Goal: Entertainment & Leisure: Consume media (video, audio)

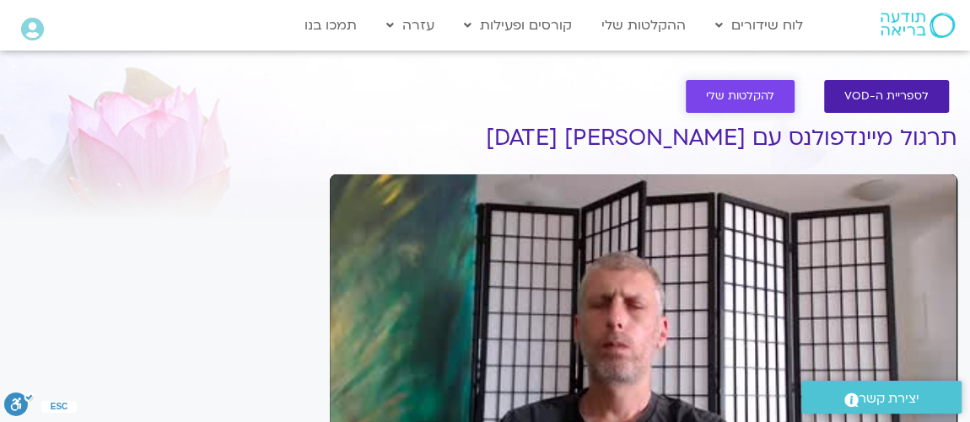
click at [707, 100] on link "להקלטות שלי" at bounding box center [739, 96] width 109 height 33
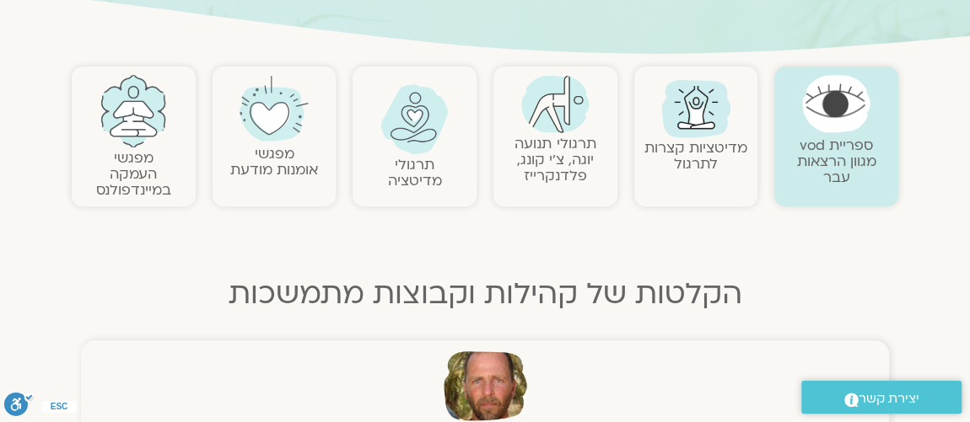
scroll to position [306, 0]
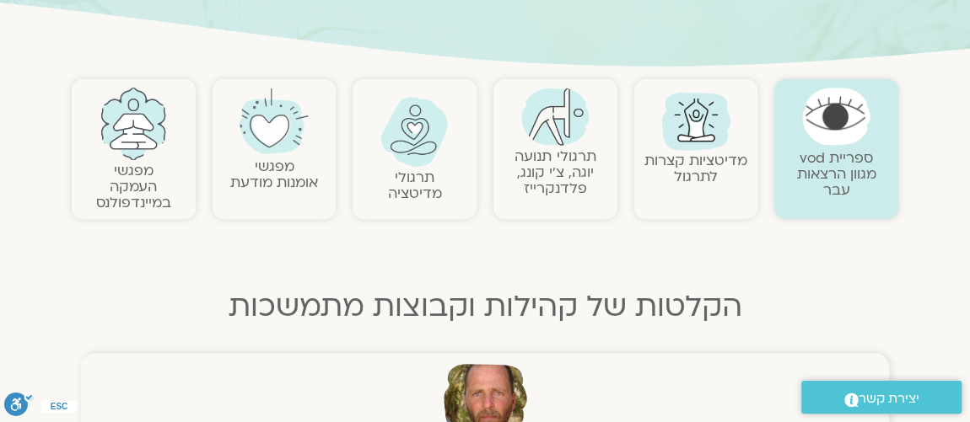
drag, startPoint x: 278, startPoint y: 125, endPoint x: 291, endPoint y: 129, distance: 13.3
click at [279, 126] on img at bounding box center [273, 122] width 68 height 68
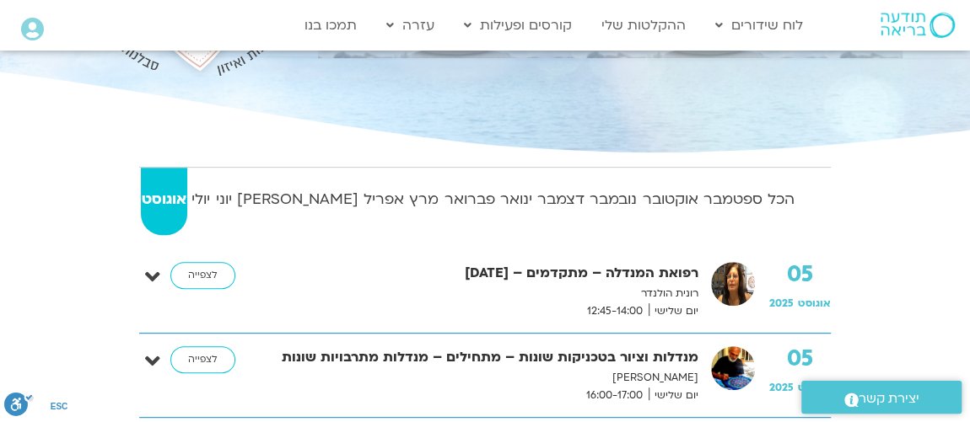
scroll to position [306, 0]
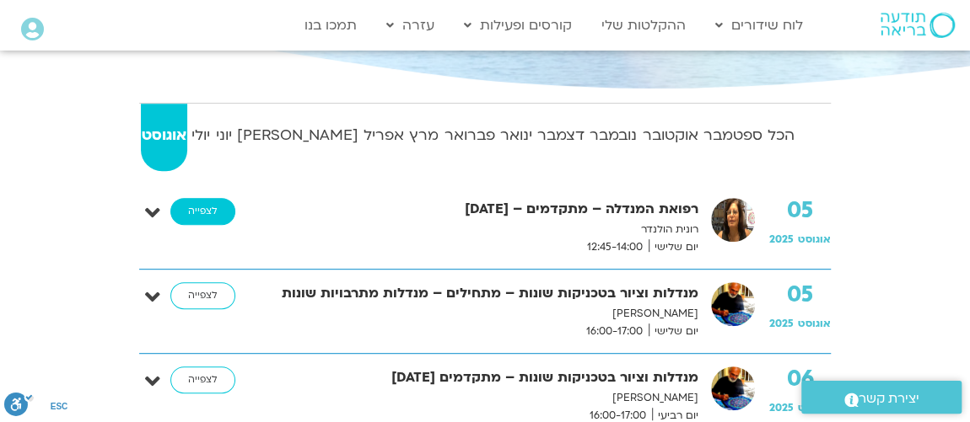
click at [194, 202] on link "לצפייה" at bounding box center [202, 211] width 65 height 27
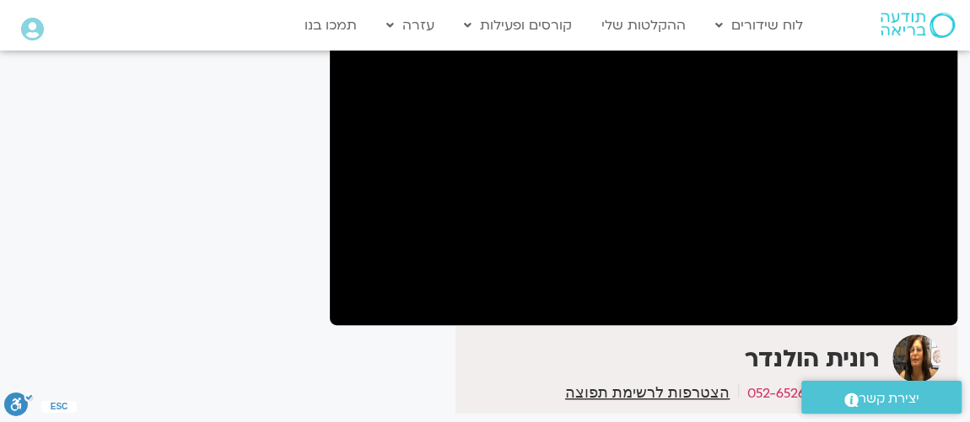
scroll to position [102, 0]
